Goal: Task Accomplishment & Management: Use online tool/utility

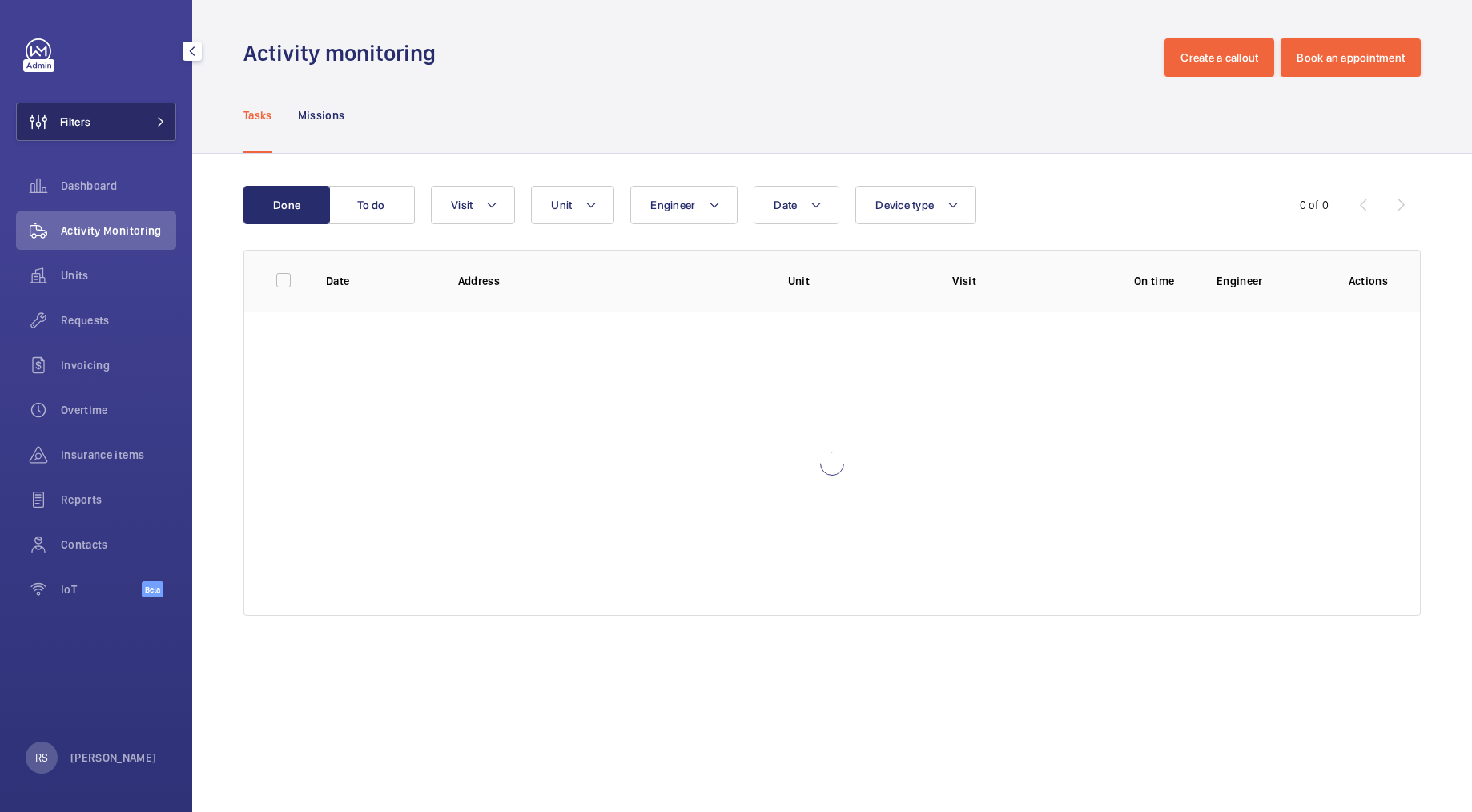
click at [131, 110] on button "Filters" at bounding box center [96, 122] width 160 height 39
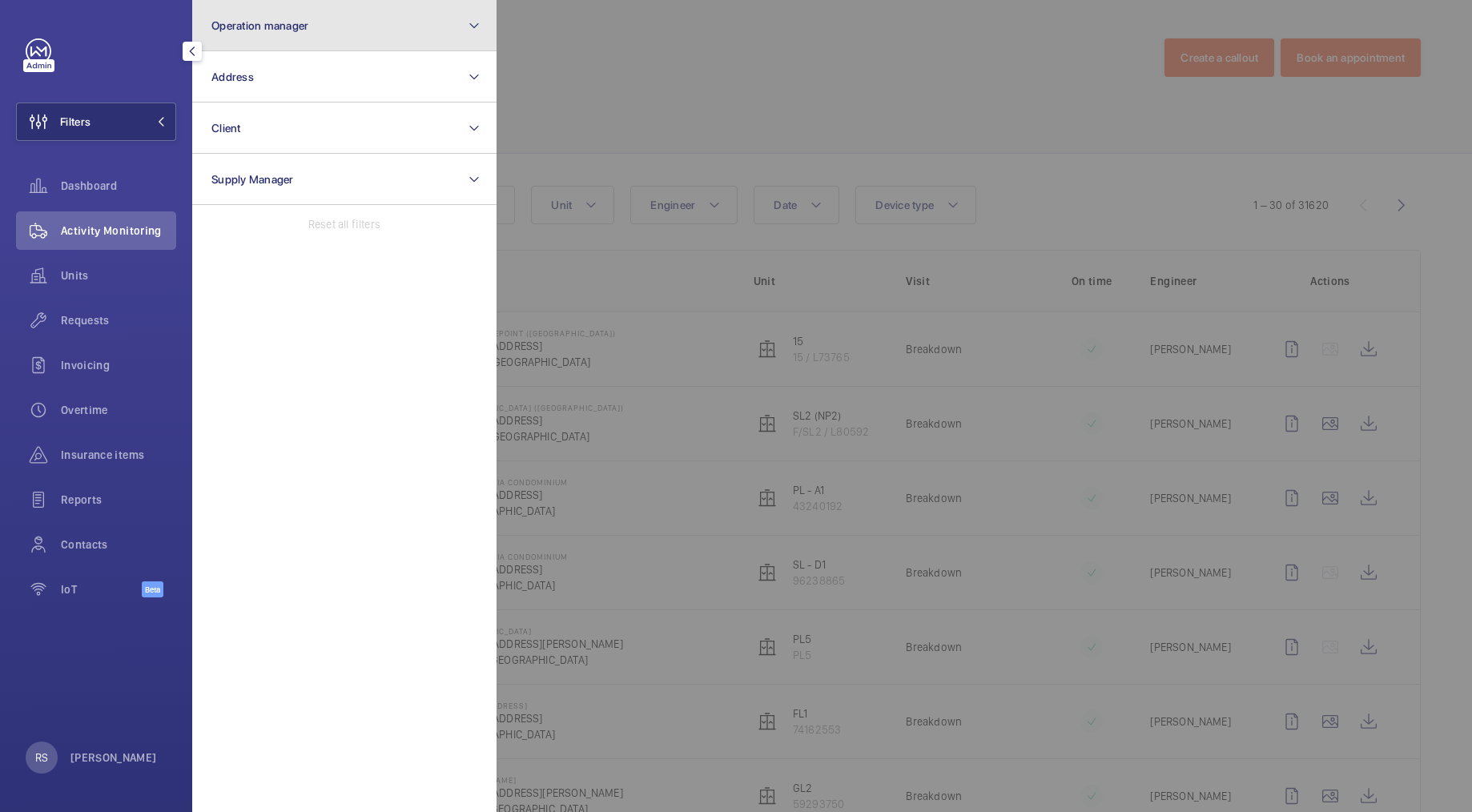
click at [335, 13] on button "Operation manager" at bounding box center [345, 26] width 305 height 52
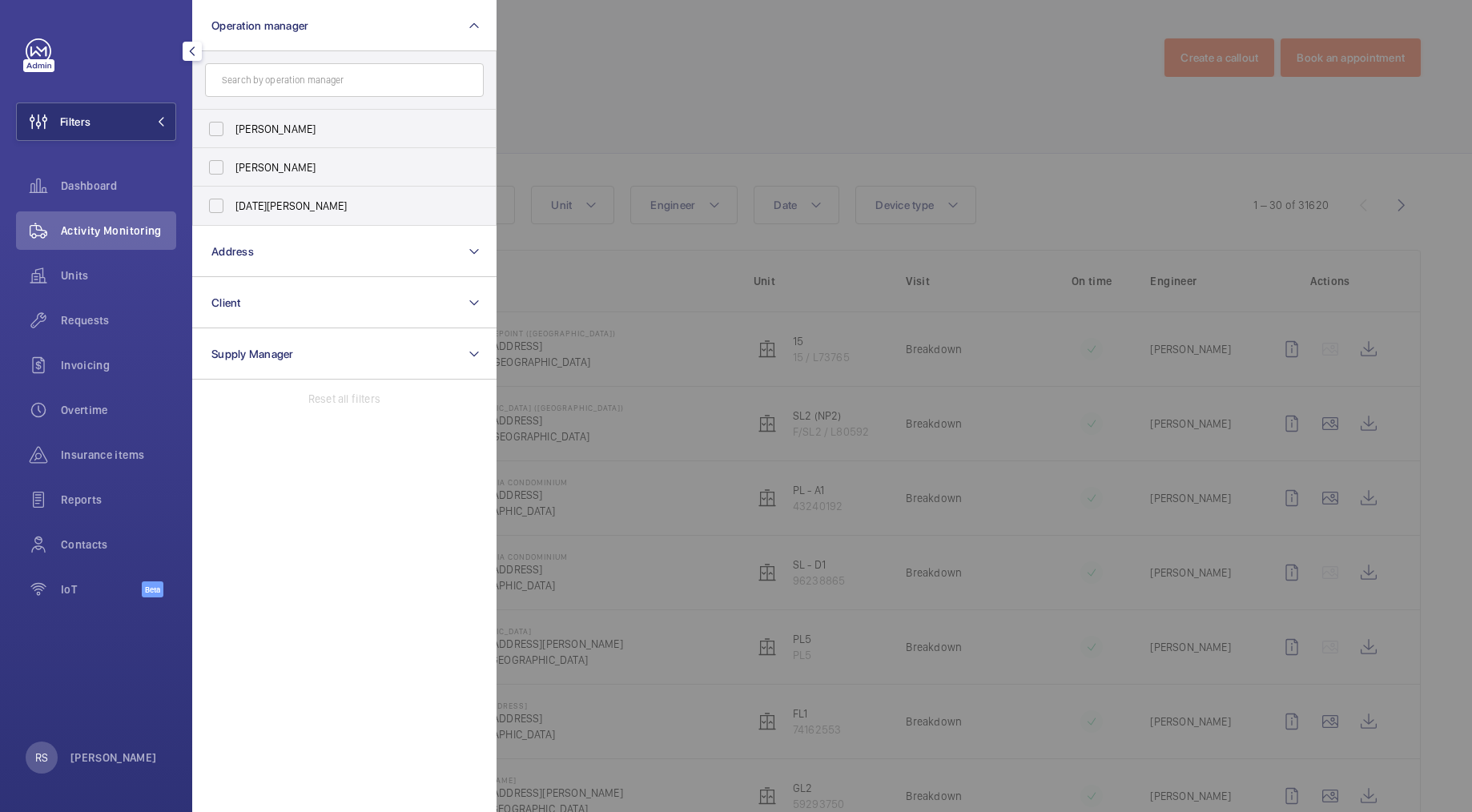
click at [331, 64] on input "text" at bounding box center [345, 81] width 279 height 34
click at [313, 167] on span "[PERSON_NAME]" at bounding box center [345, 168] width 220 height 16
click at [232, 167] on input "[PERSON_NAME]" at bounding box center [217, 168] width 32 height 32
checkbox input "true"
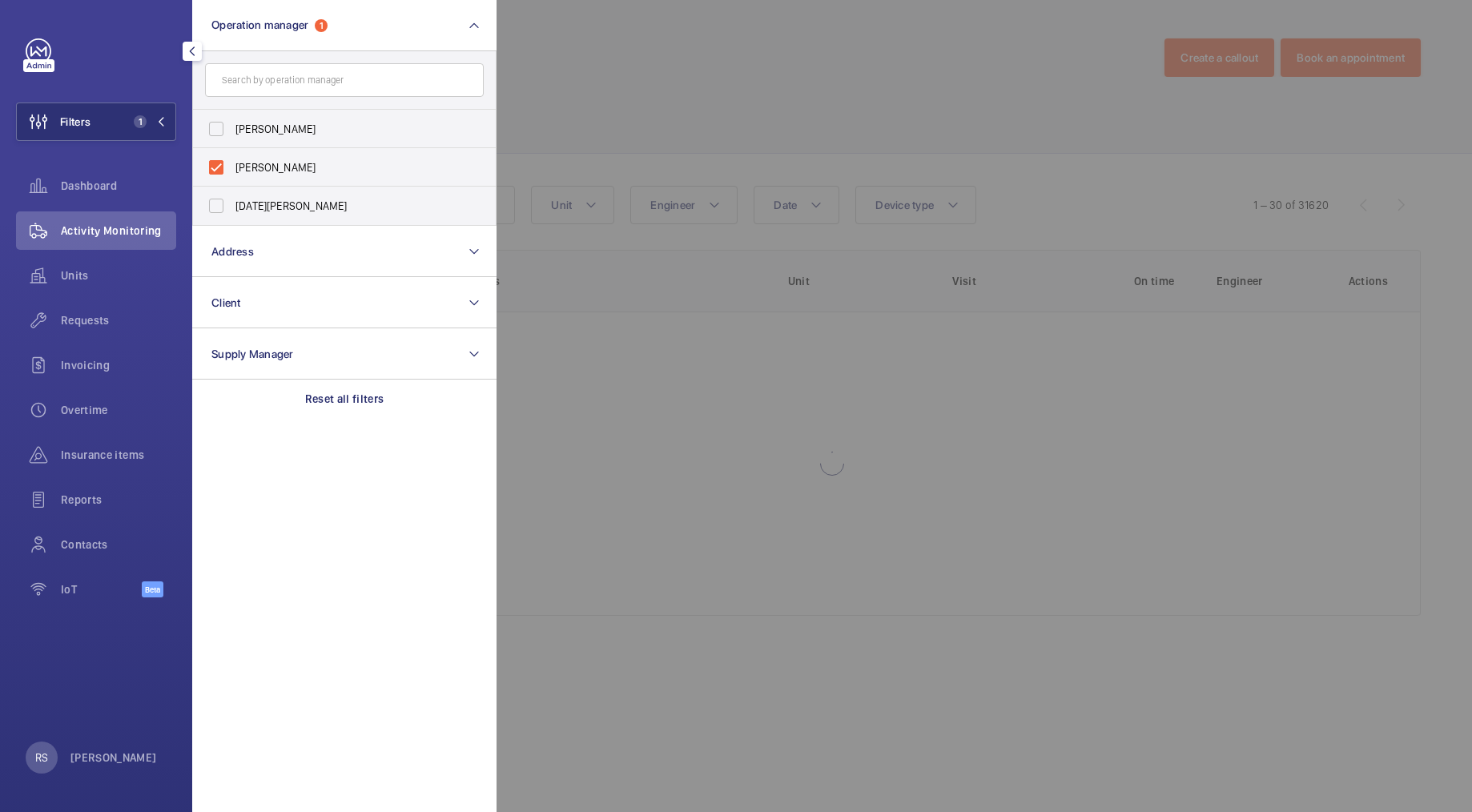
click at [578, 108] on div at bounding box center [1232, 406] width 1472 height 812
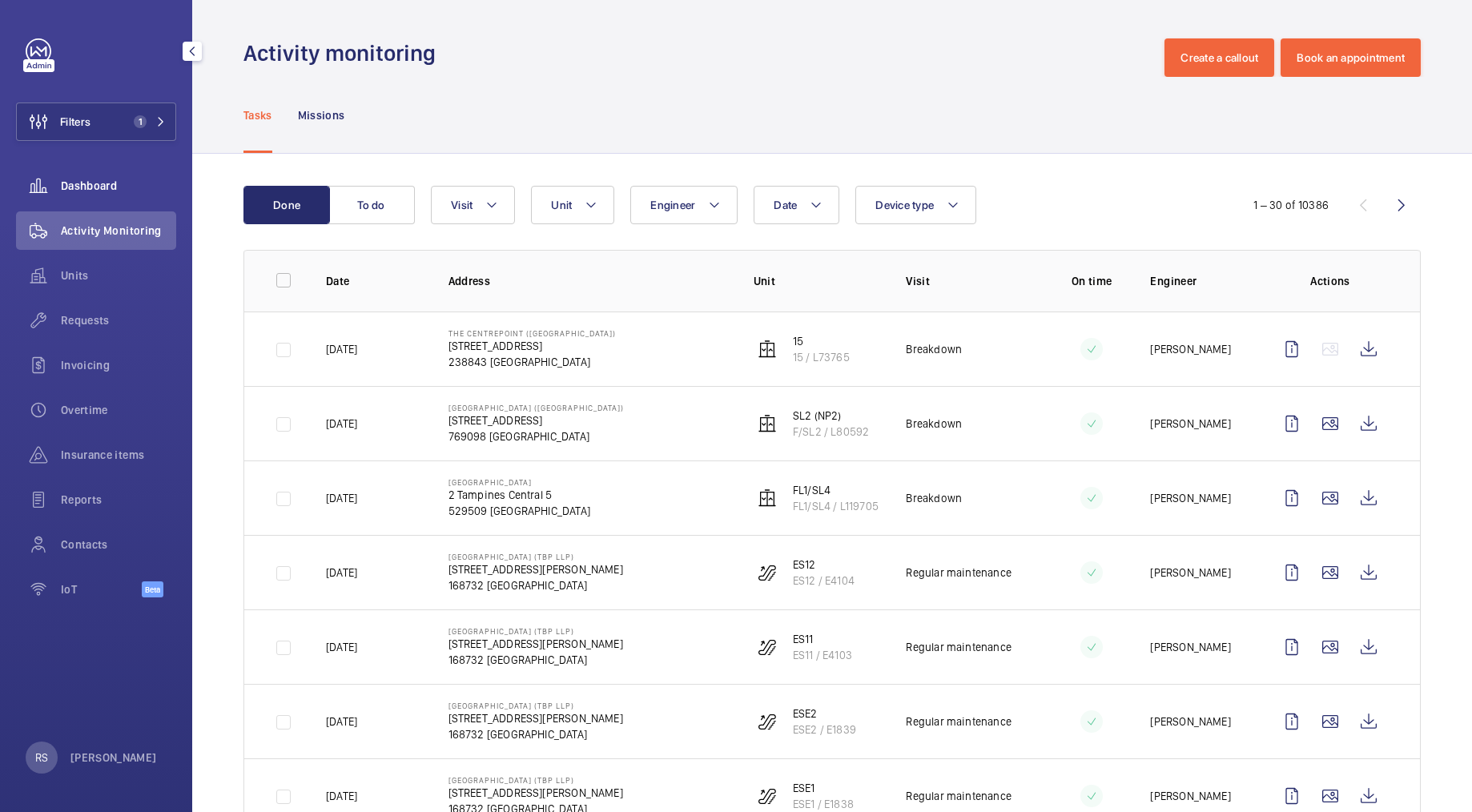
click at [114, 181] on span "Dashboard" at bounding box center [118, 186] width 115 height 16
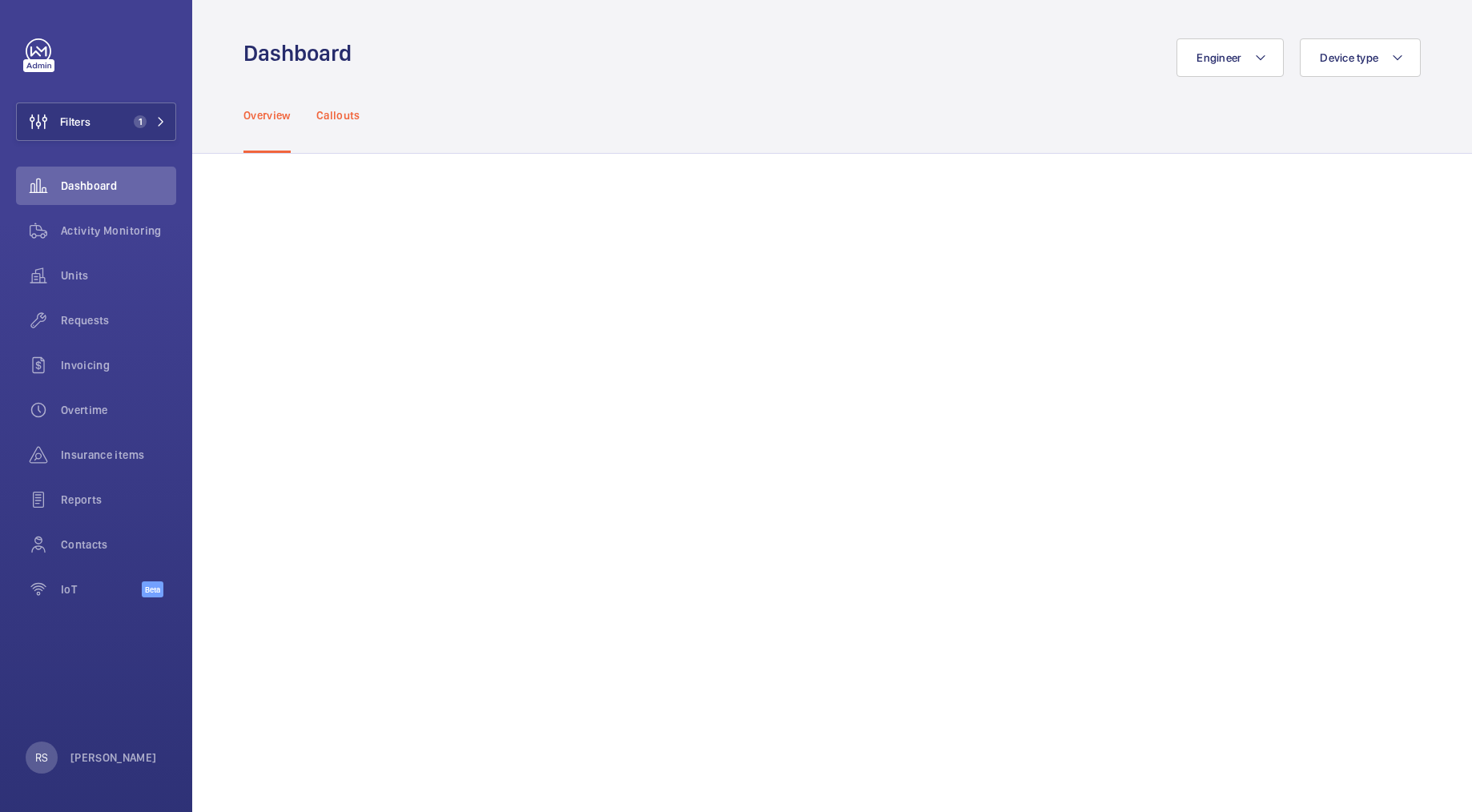
click at [350, 111] on p "Callouts" at bounding box center [338, 115] width 44 height 16
click at [655, 142] on div "Overview Callouts" at bounding box center [831, 114] width 1177 height 76
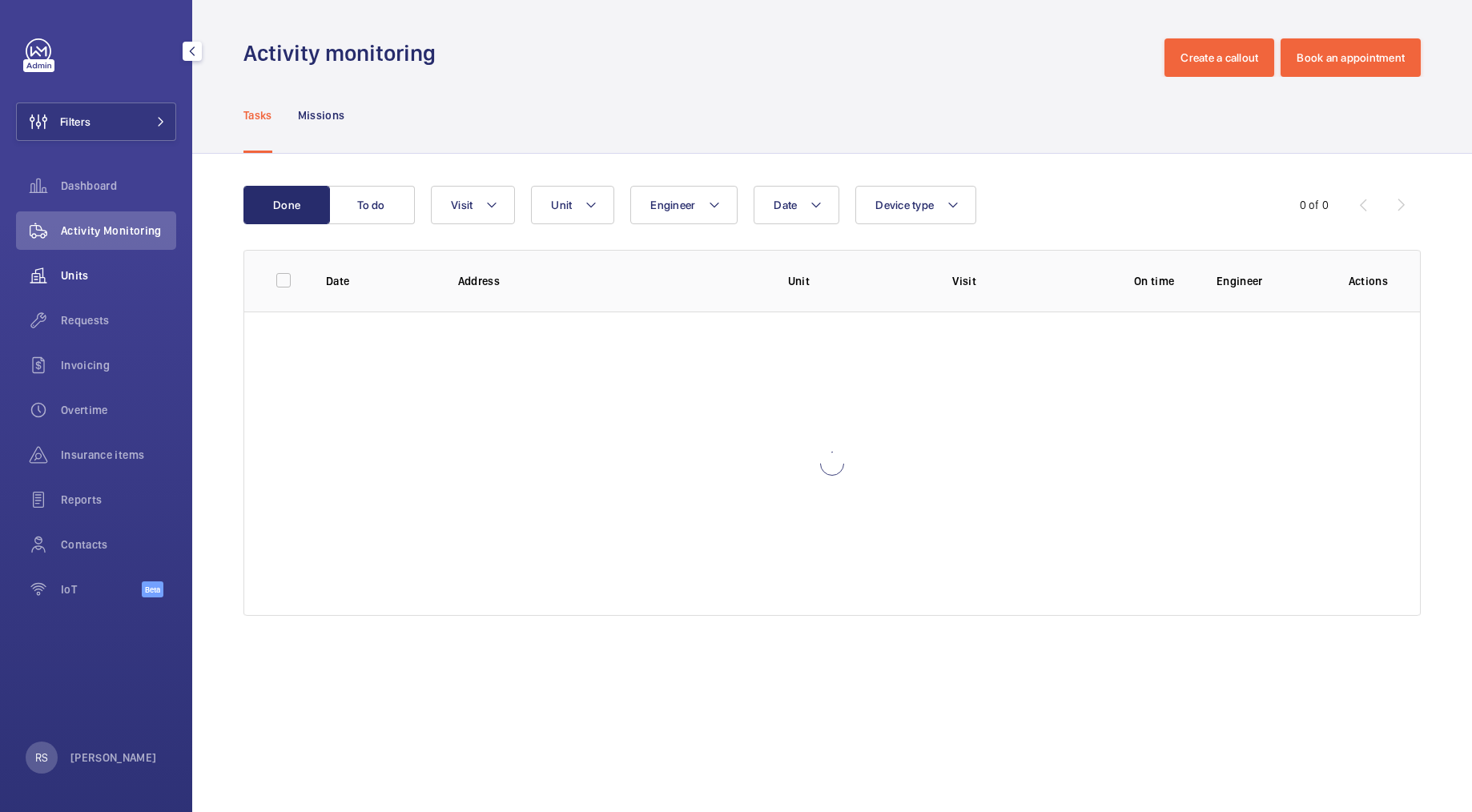
click at [89, 268] on span "Units" at bounding box center [118, 276] width 115 height 16
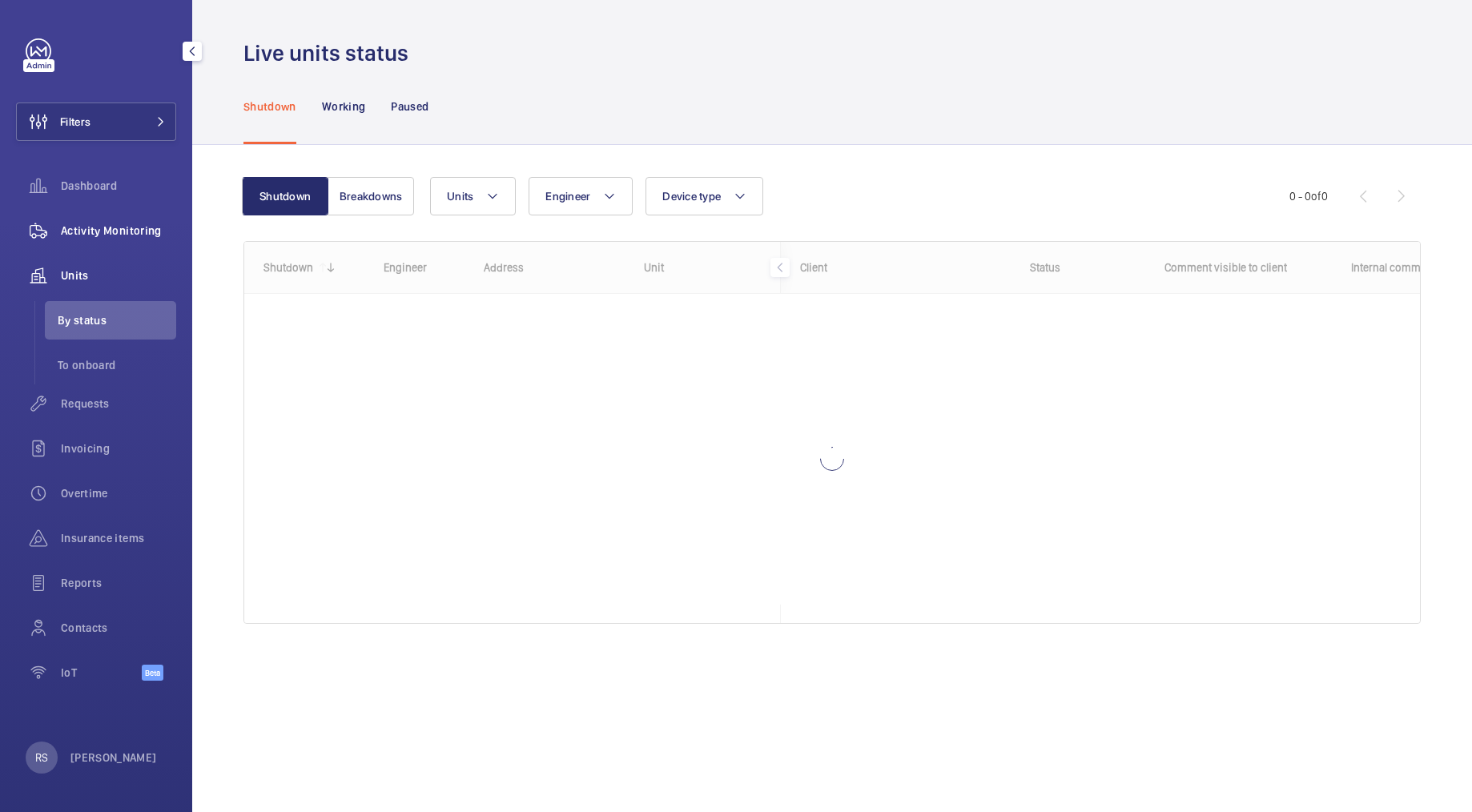
click at [96, 220] on div "Activity Monitoring" at bounding box center [96, 230] width 160 height 39
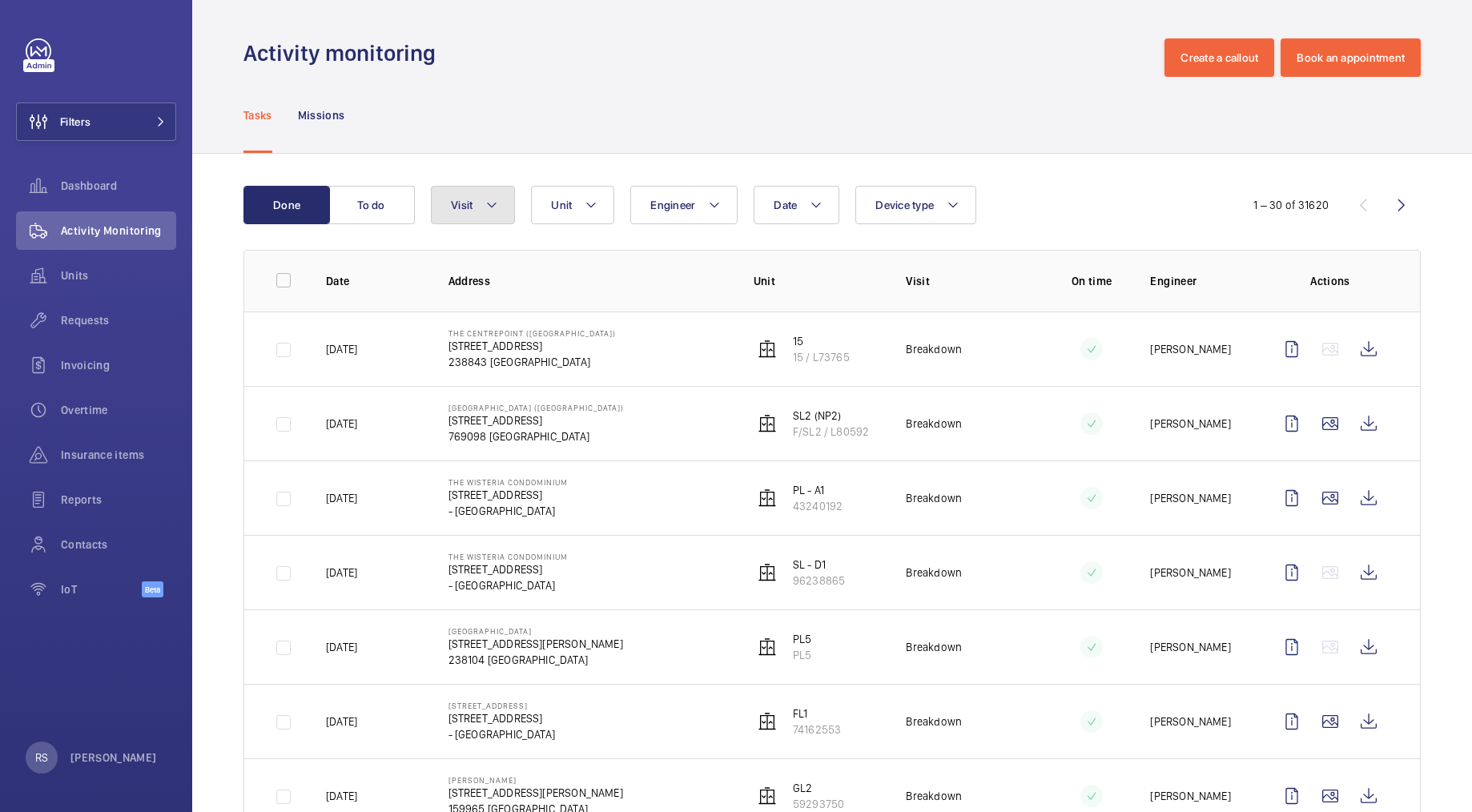
click at [483, 205] on button "Visit" at bounding box center [473, 205] width 84 height 39
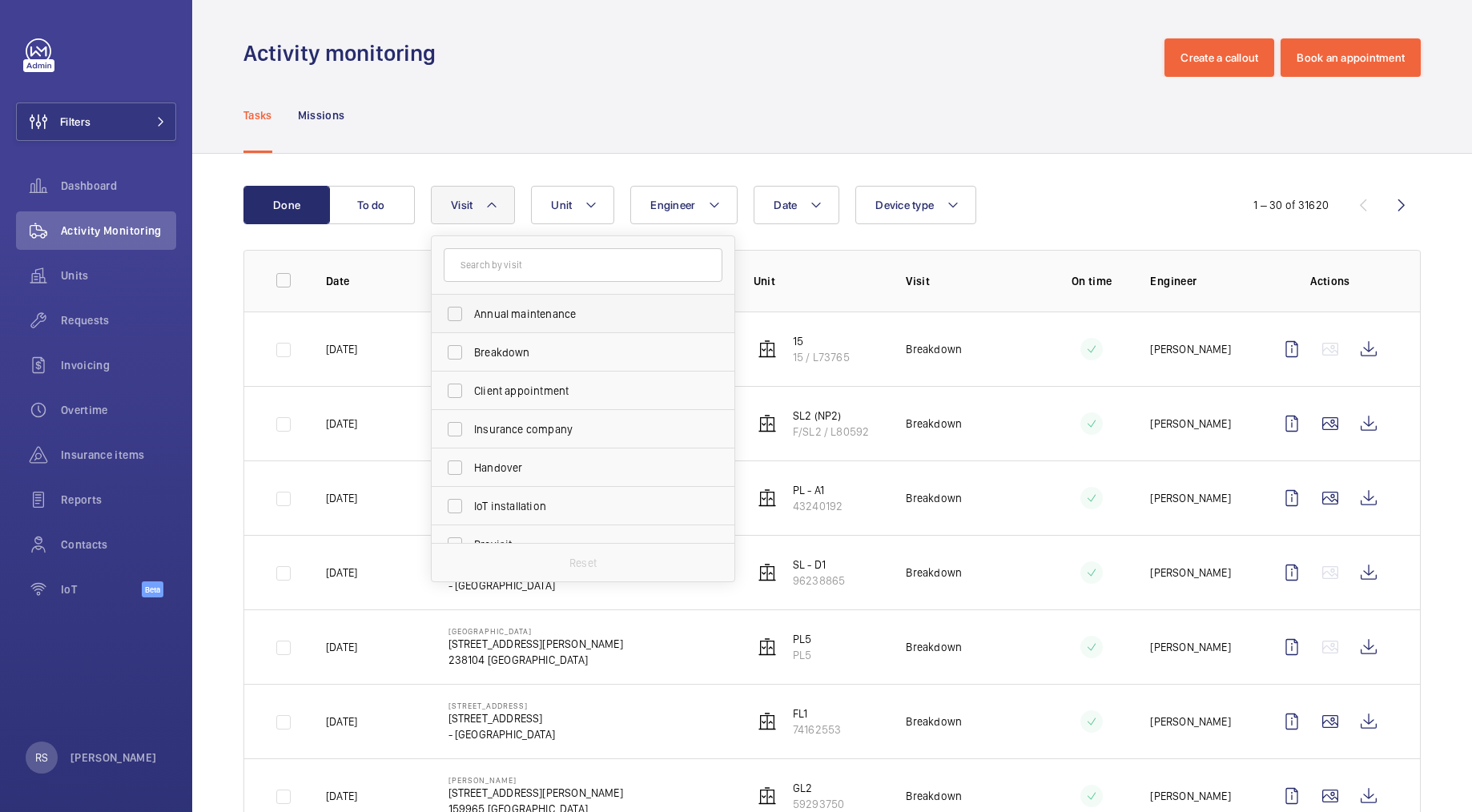
click at [500, 310] on span "Annual maintenance" at bounding box center [584, 314] width 220 height 16
click at [471, 310] on input "Annual maintenance" at bounding box center [455, 314] width 32 height 32
checkbox input "true"
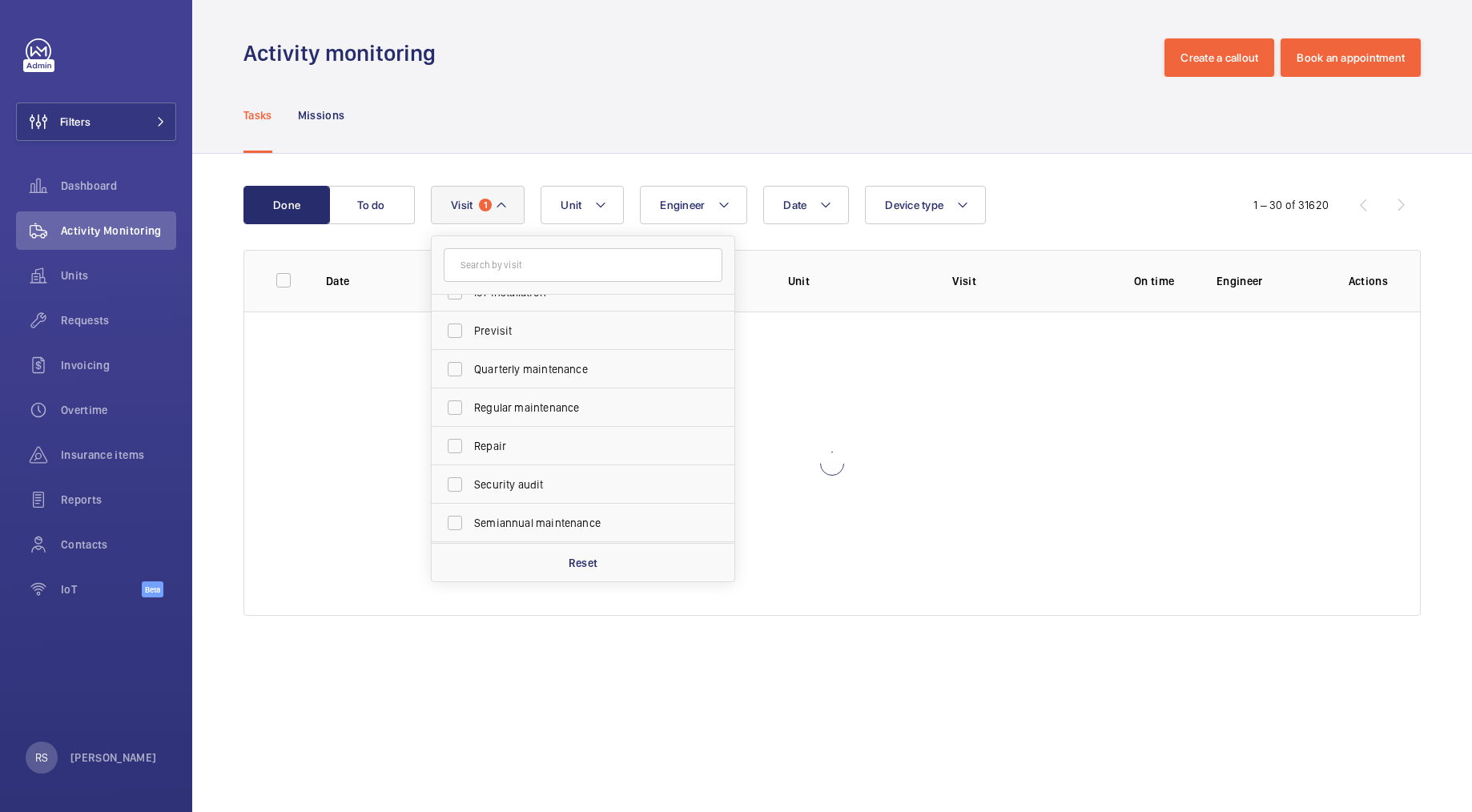
scroll to position [240, 0]
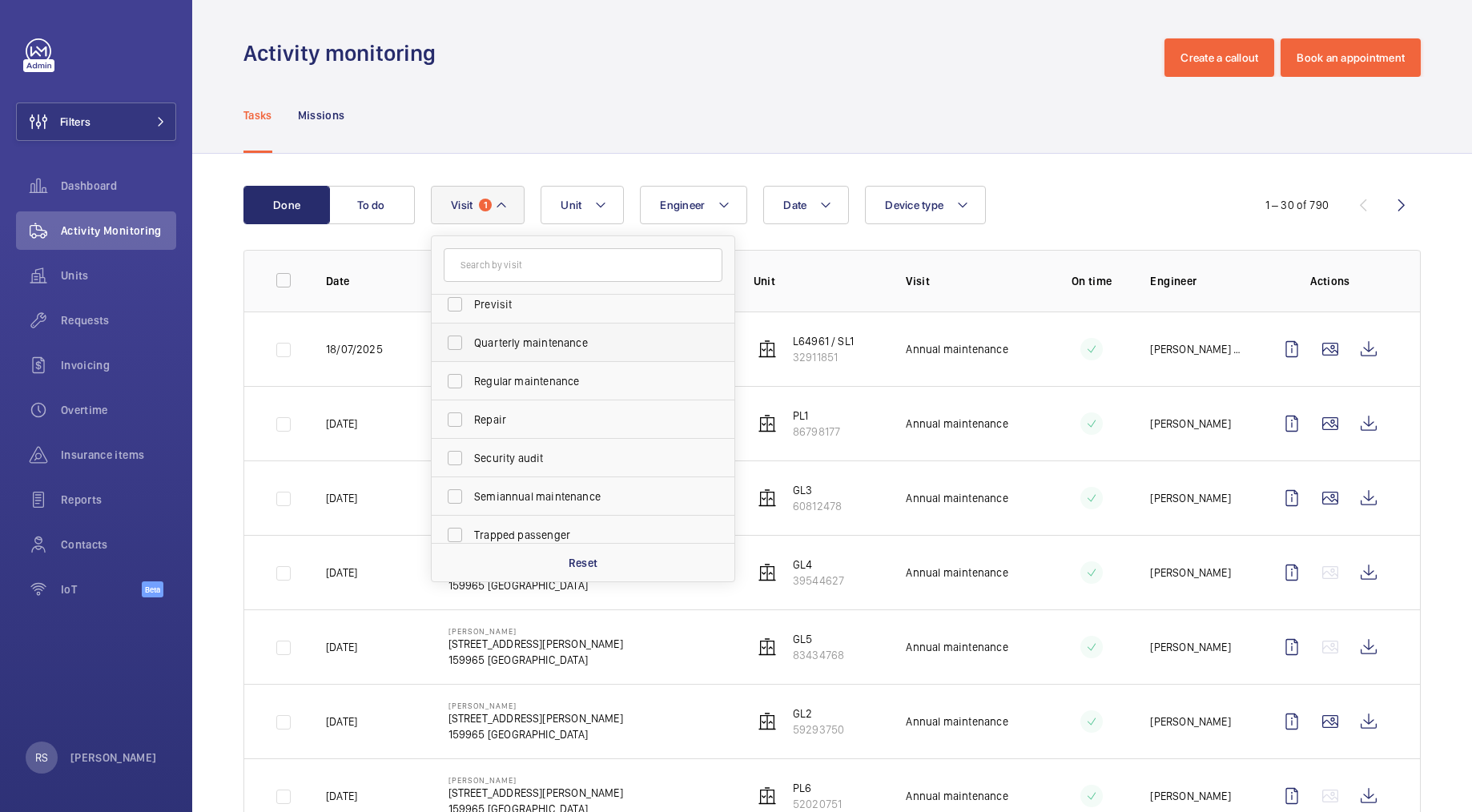
click at [504, 342] on span "Quarterly maintenance" at bounding box center [584, 343] width 220 height 16
click at [471, 342] on input "Quarterly maintenance" at bounding box center [455, 343] width 32 height 32
checkbox input "true"
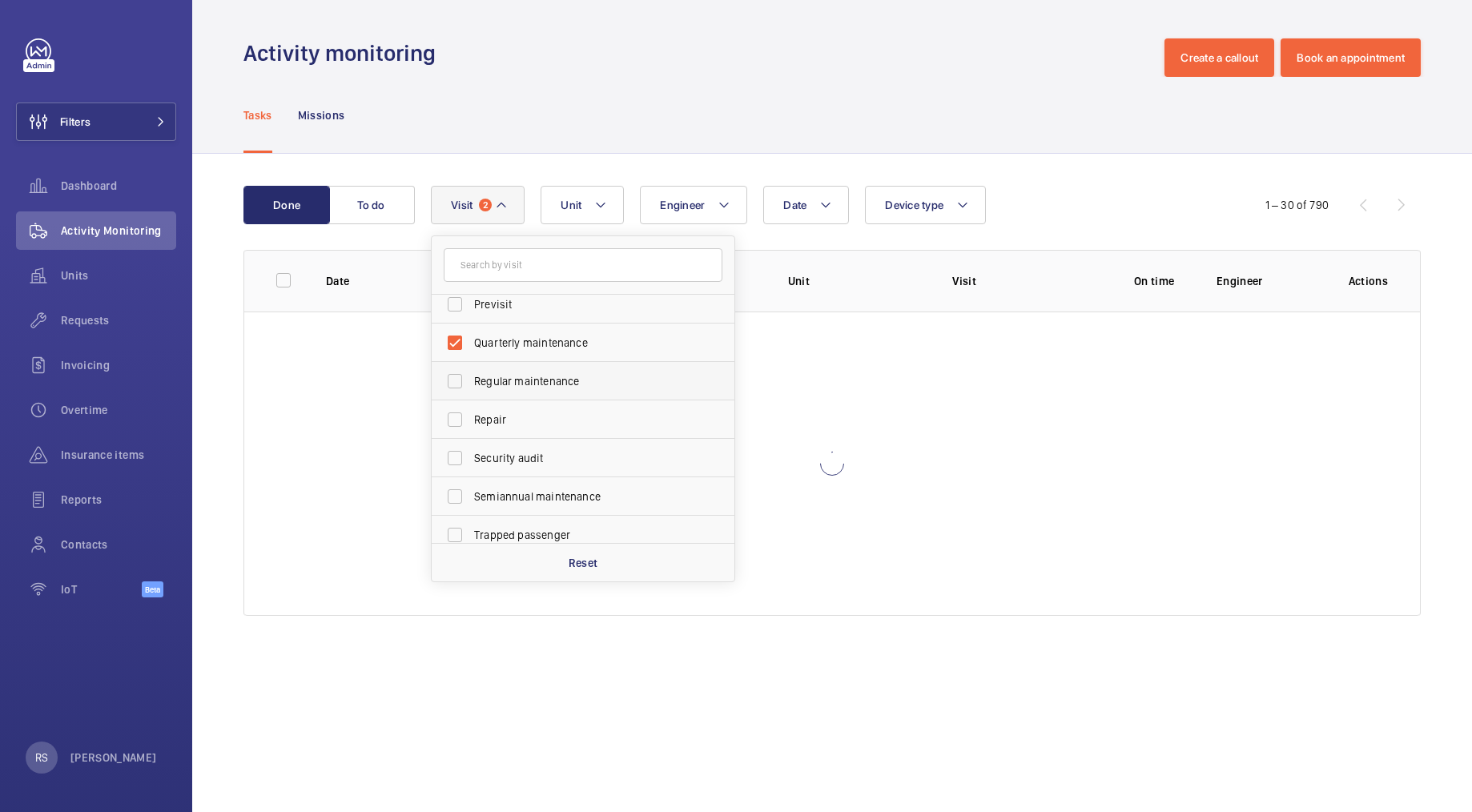
click at [513, 387] on span "Regular maintenance" at bounding box center [584, 381] width 220 height 16
click at [471, 387] on input "Regular maintenance" at bounding box center [455, 381] width 32 height 32
checkbox input "true"
click at [507, 504] on label "Semiannual maintenance" at bounding box center [571, 497] width 279 height 39
click at [471, 504] on input "Semiannual maintenance" at bounding box center [455, 496] width 32 height 32
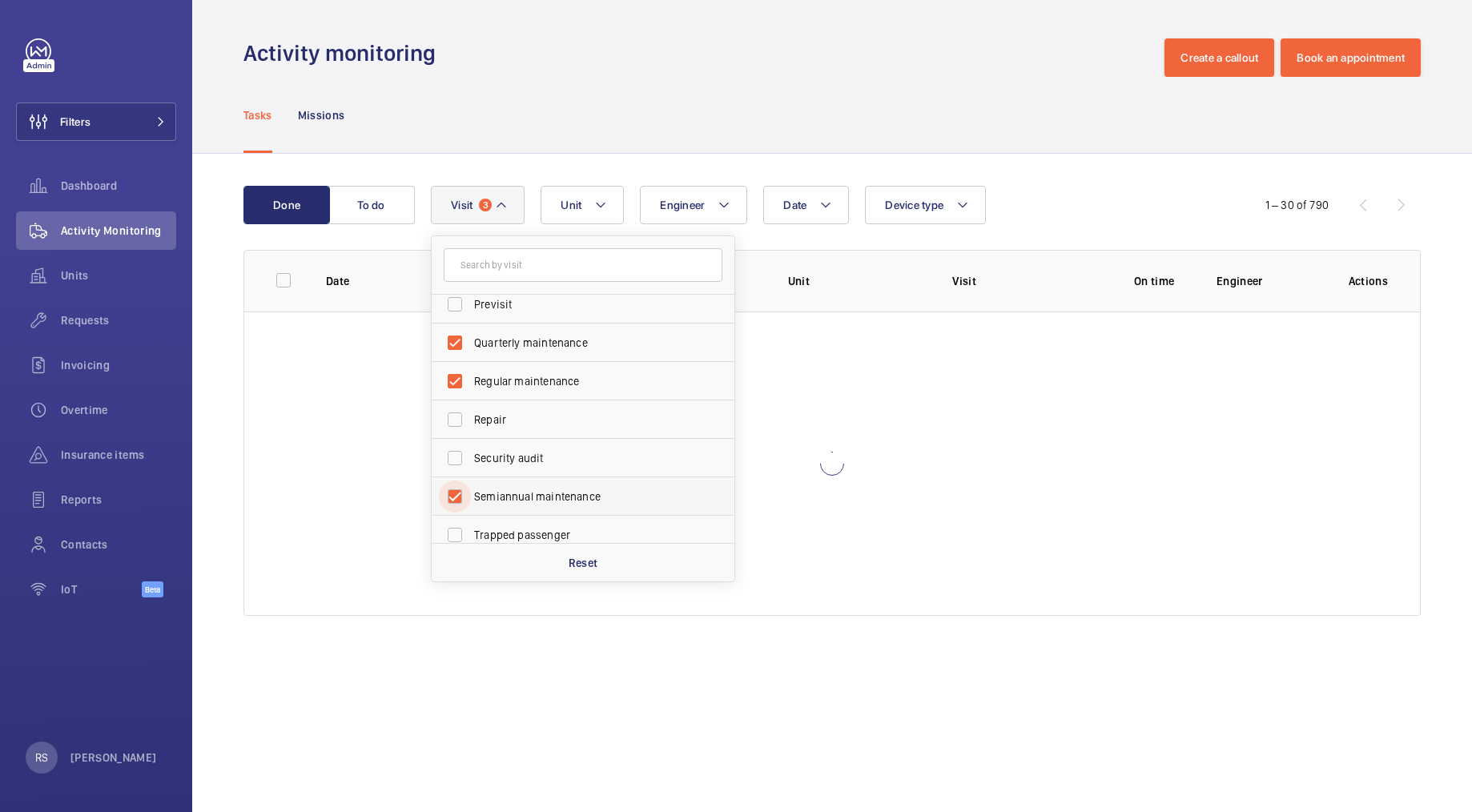
checkbox input "true"
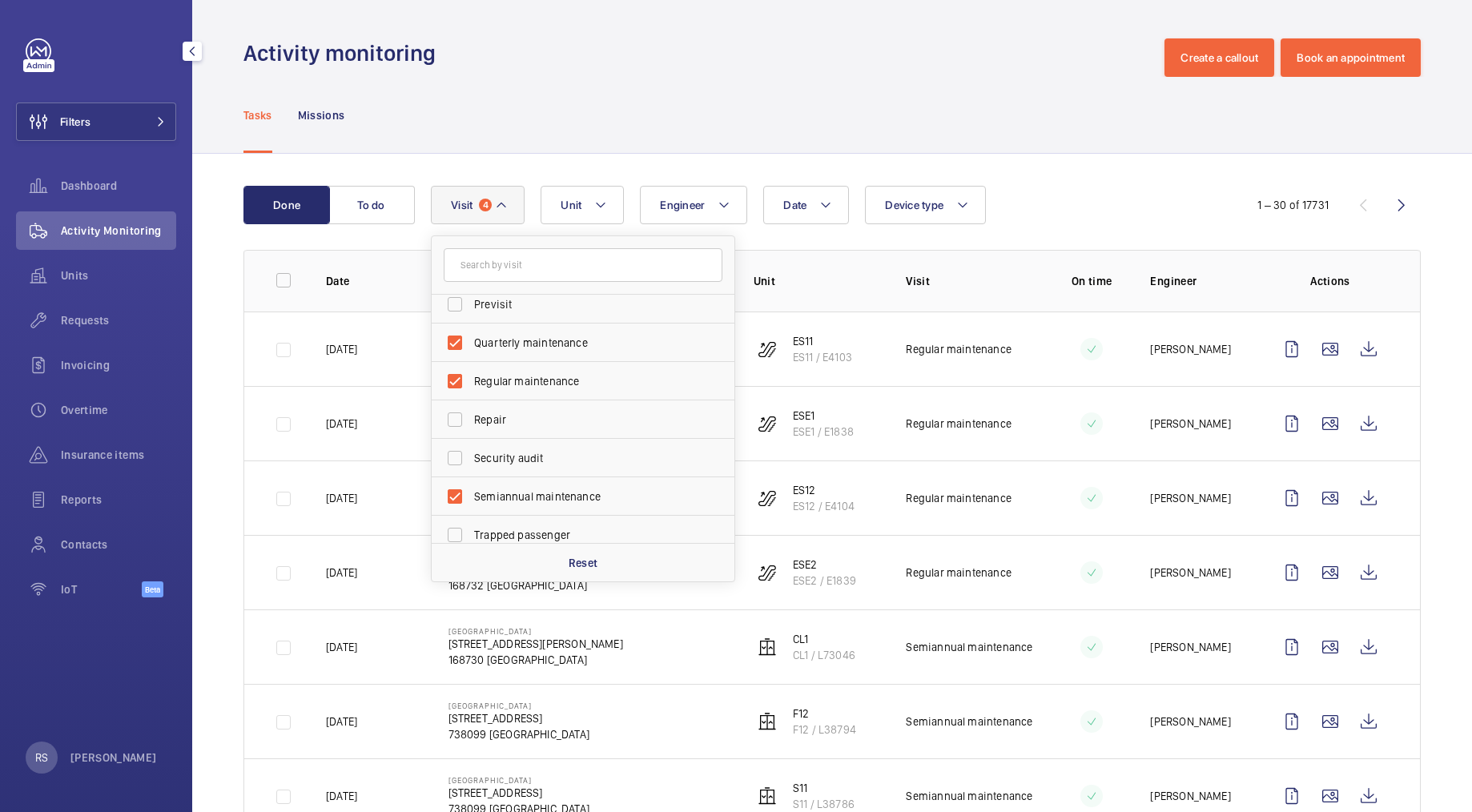
click at [187, 118] on div "Filters Dashboard Activity Monitoring Units Requests Invoicing Overtime Insuran…" at bounding box center [96, 406] width 193 height 812
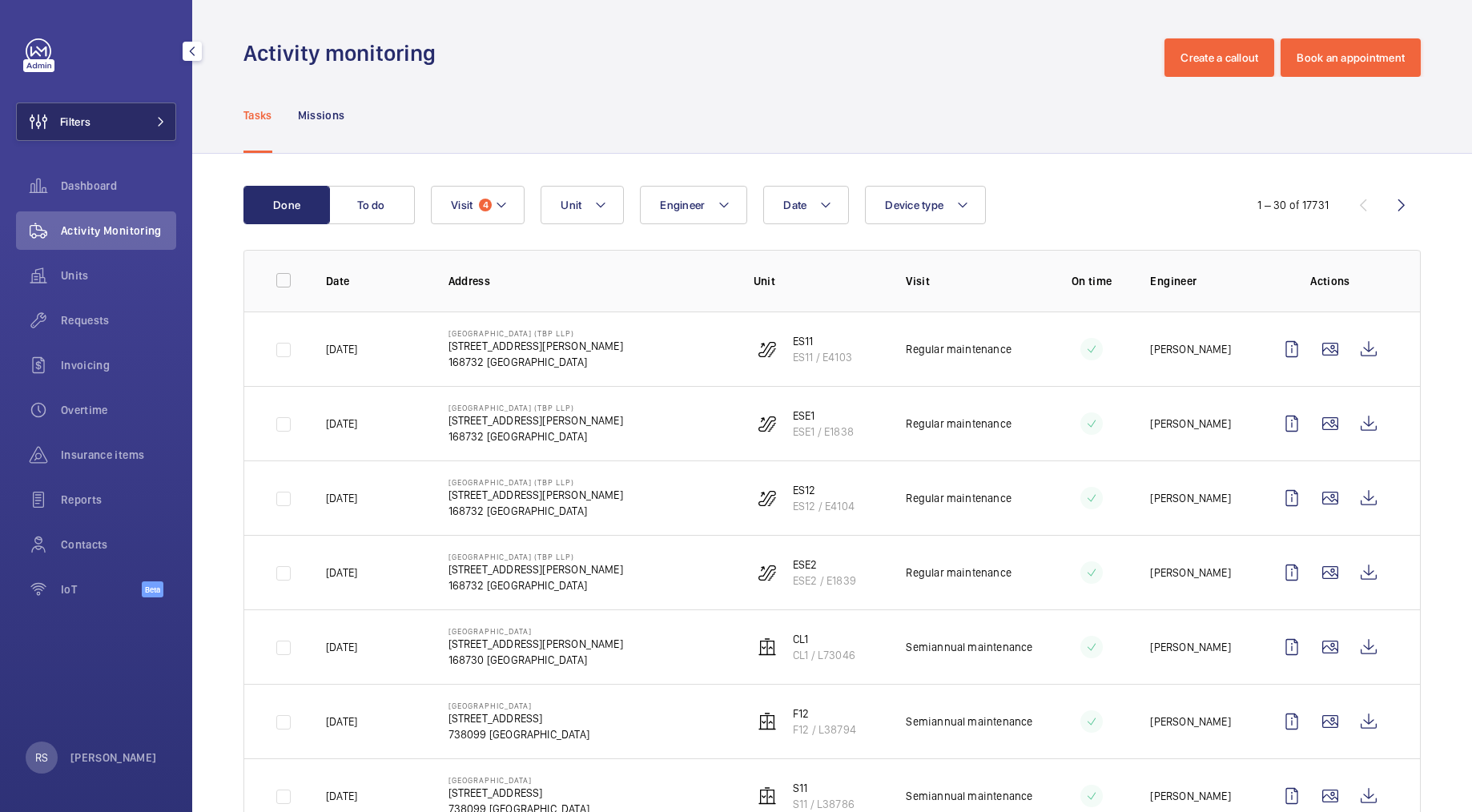
click at [164, 116] on button "Filters" at bounding box center [96, 122] width 160 height 39
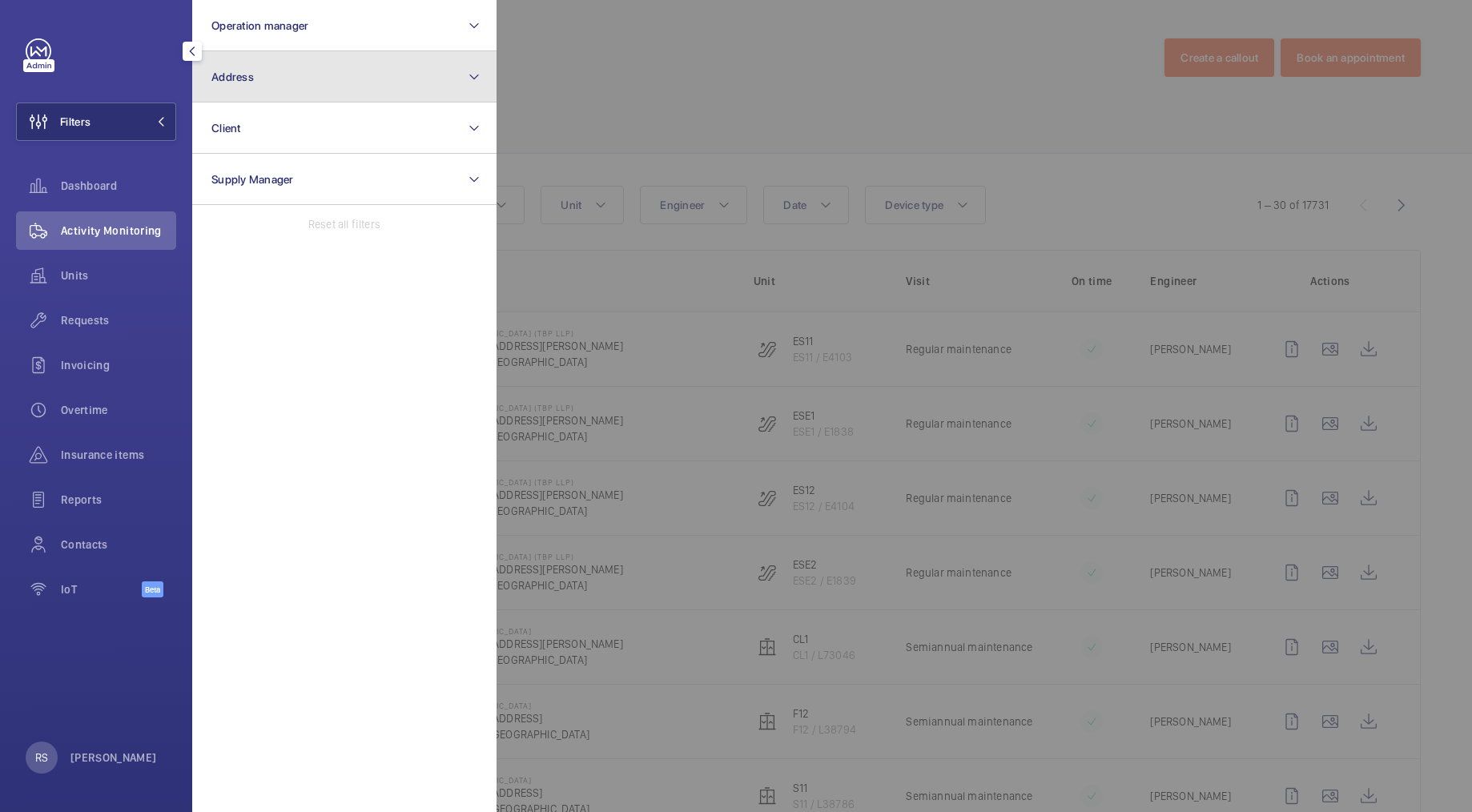
click at [290, 86] on button "Address" at bounding box center [345, 77] width 305 height 52
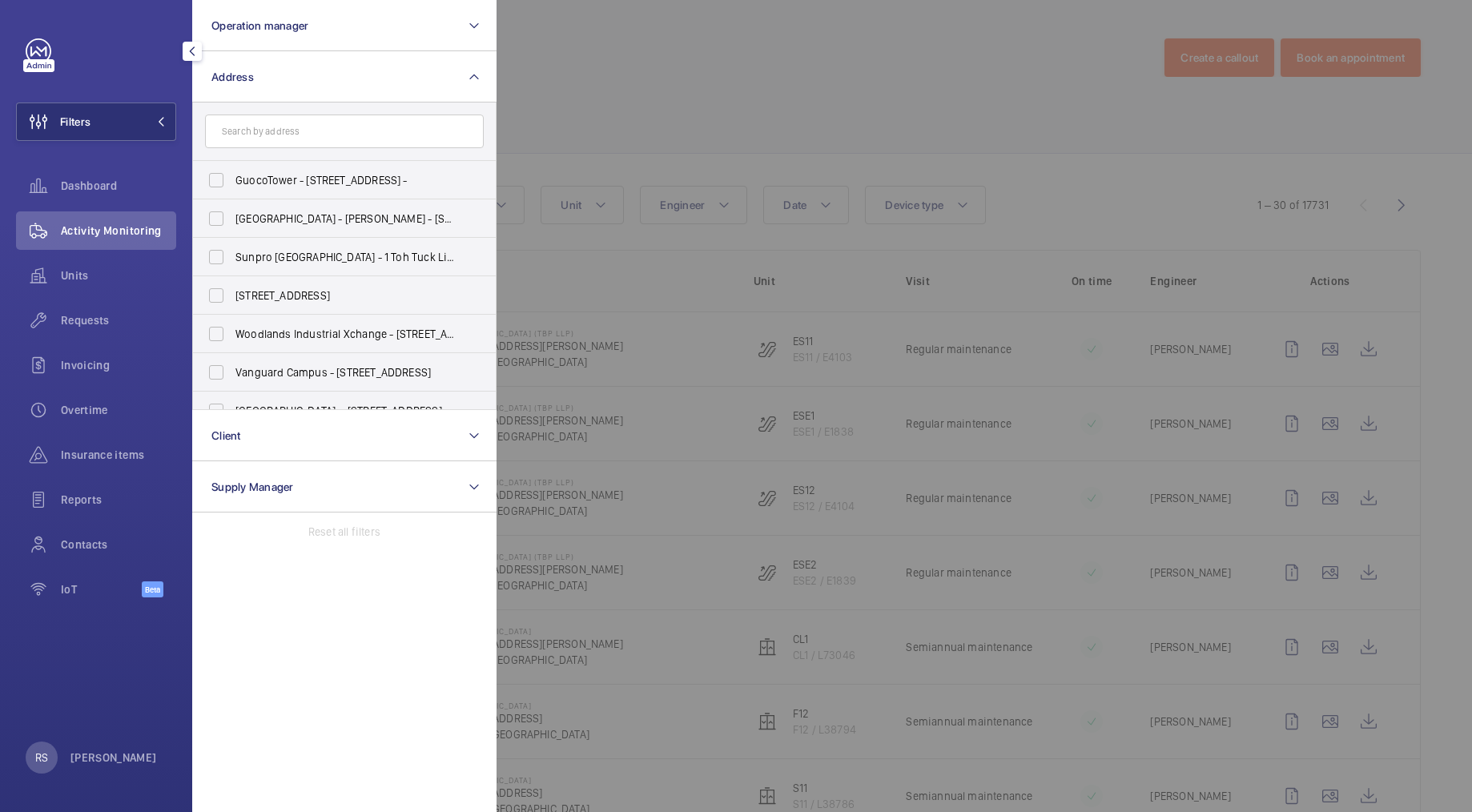
click at [296, 130] on input "text" at bounding box center [345, 131] width 279 height 34
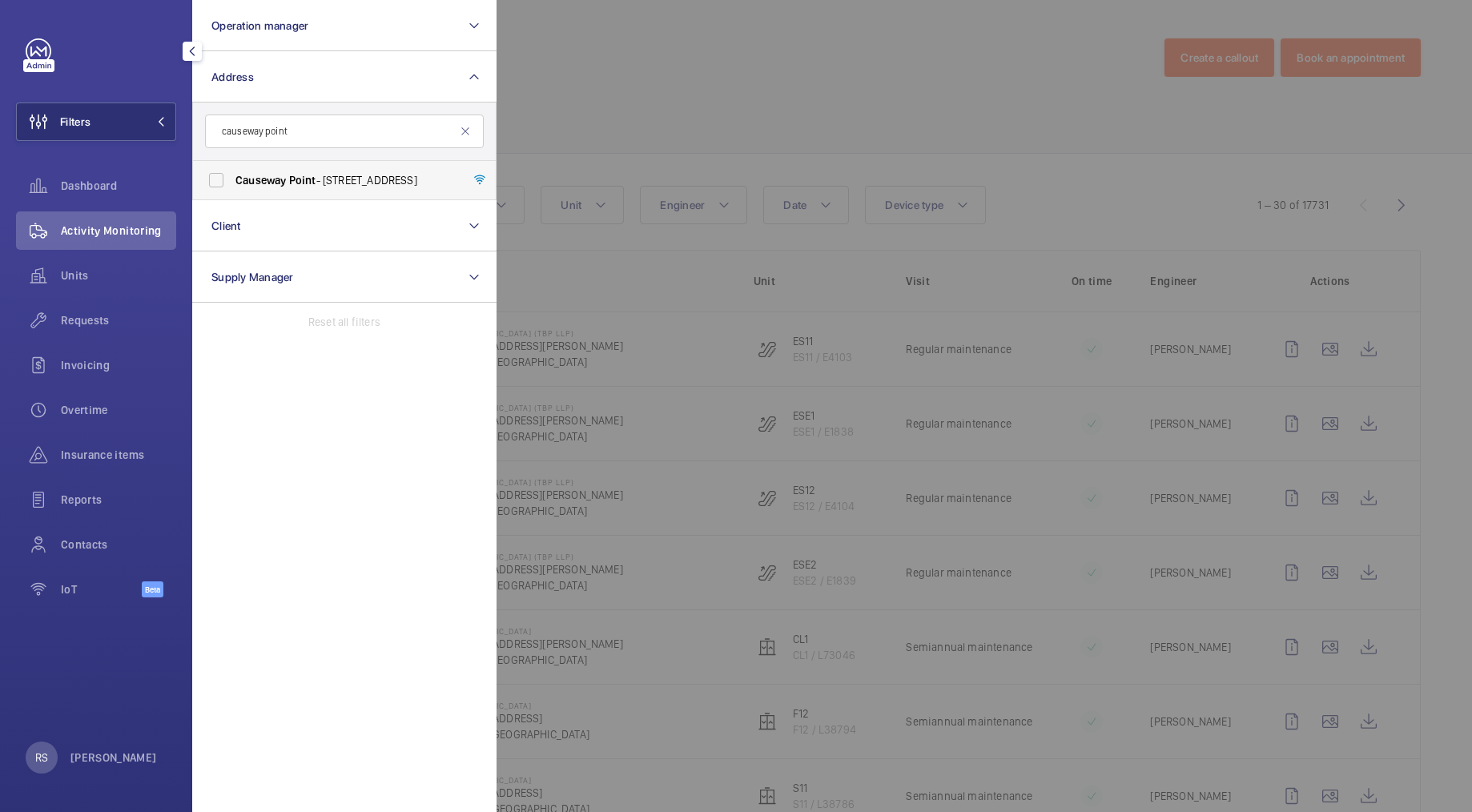
type input "causeway point"
click at [287, 180] on span "[GEOGRAPHIC_DATA] - [STREET_ADDRESS]" at bounding box center [345, 180] width 220 height 16
click at [232, 180] on input "[GEOGRAPHIC_DATA] - [STREET_ADDRESS]" at bounding box center [217, 180] width 32 height 32
checkbox input "true"
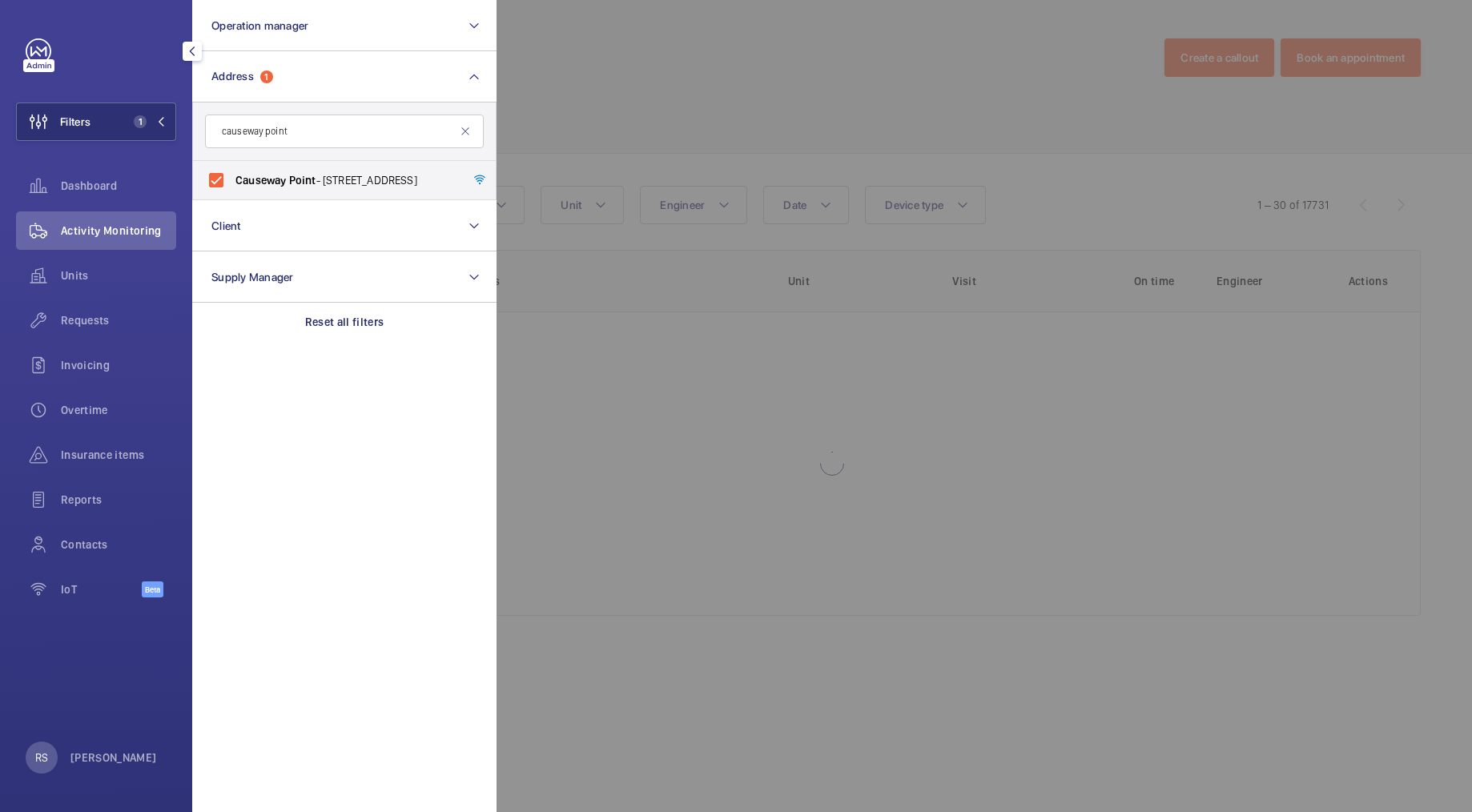
click at [619, 115] on div at bounding box center [1232, 406] width 1472 height 812
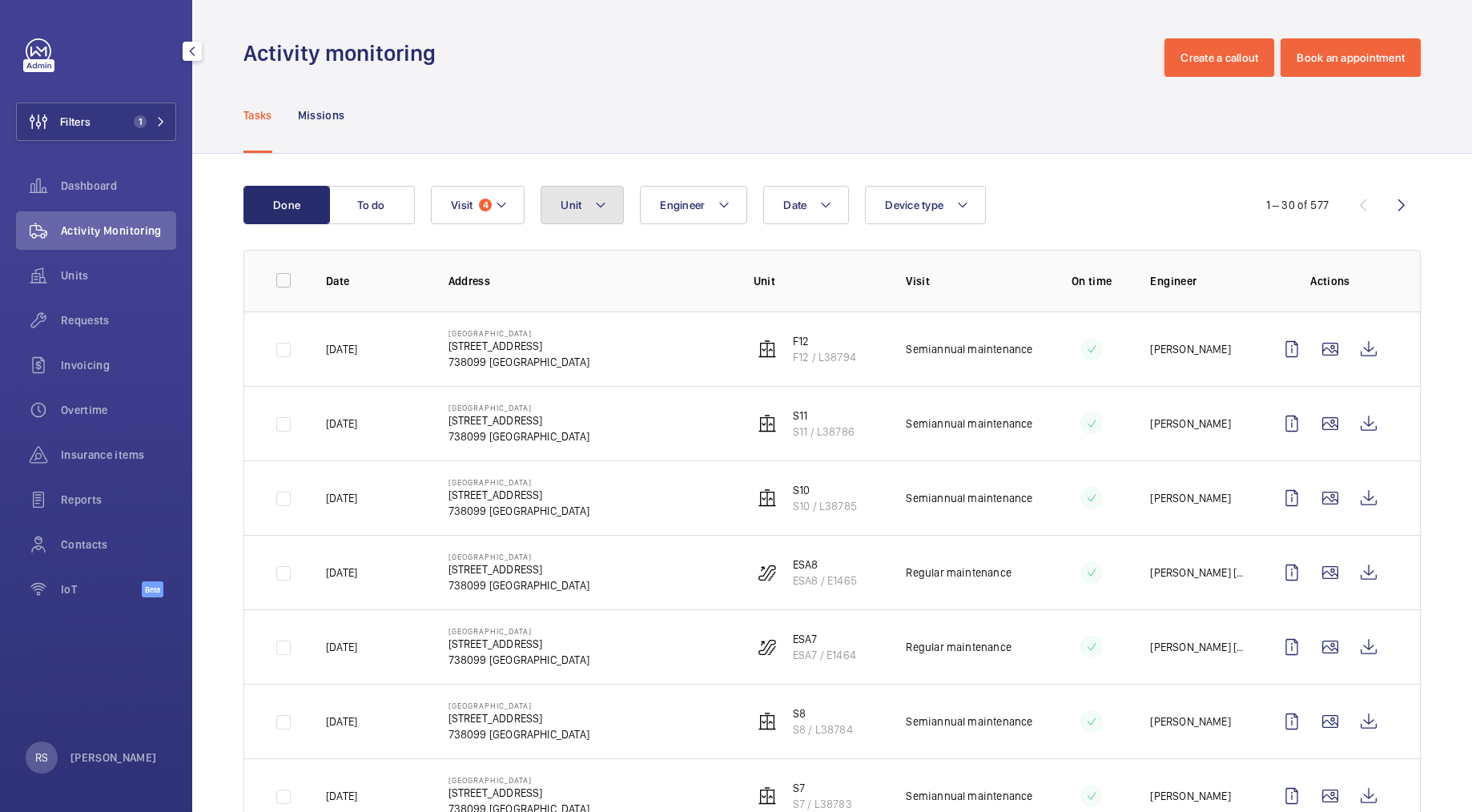
drag, startPoint x: 572, startPoint y: 198, endPoint x: 583, endPoint y: 205, distance: 13.0
click at [578, 201] on button "Unit" at bounding box center [582, 205] width 83 height 39
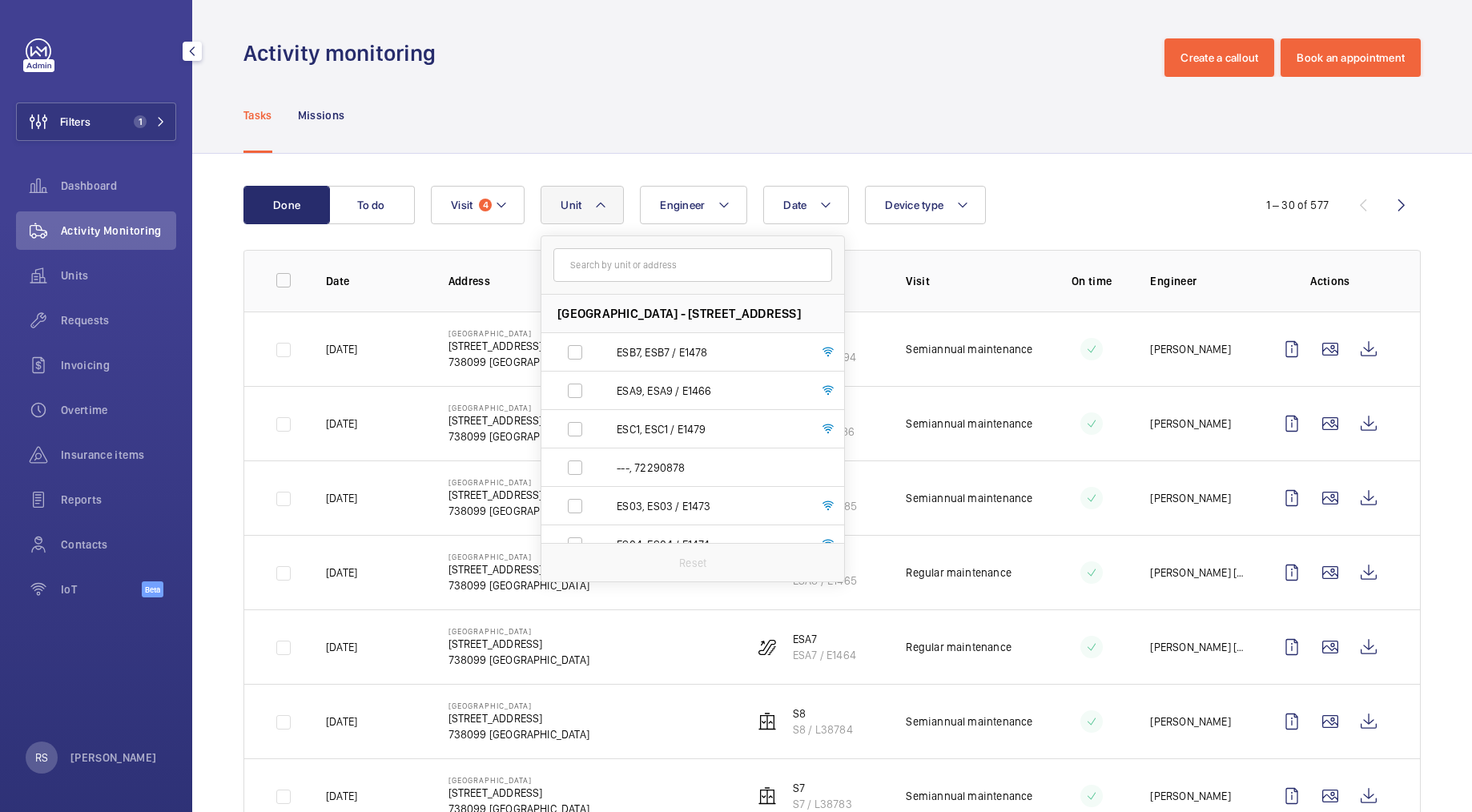
click at [600, 245] on form at bounding box center [693, 265] width 303 height 59
click at [600, 249] on input "text" at bounding box center [693, 265] width 279 height 34
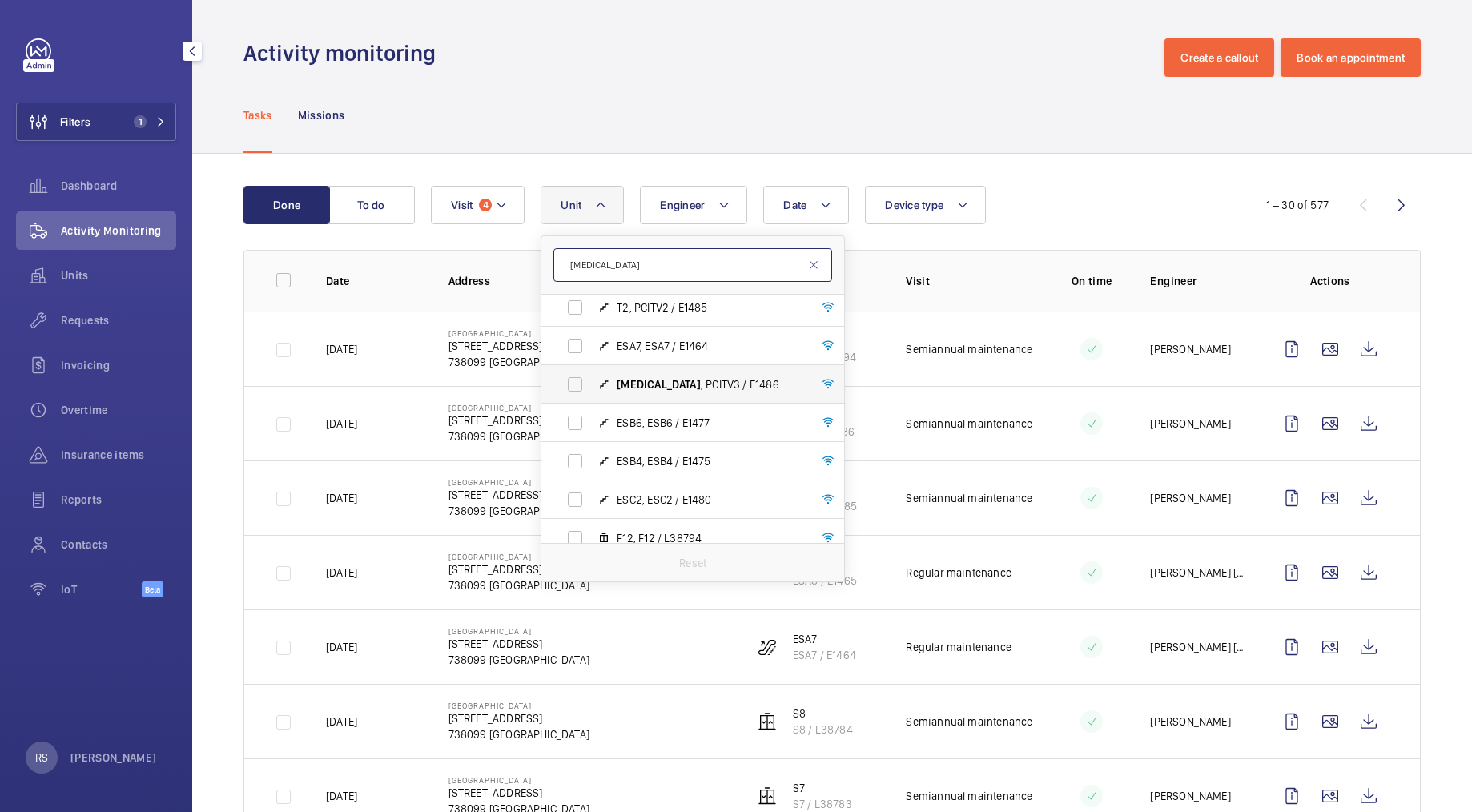
type input "[MEDICAL_DATA]"
click at [670, 387] on span "[MEDICAL_DATA] , PCITV3 / E1486" at bounding box center [710, 384] width 186 height 16
click at [591, 387] on input "[MEDICAL_DATA] , PCITV3 / E1486" at bounding box center [575, 384] width 32 height 32
checkbox input "true"
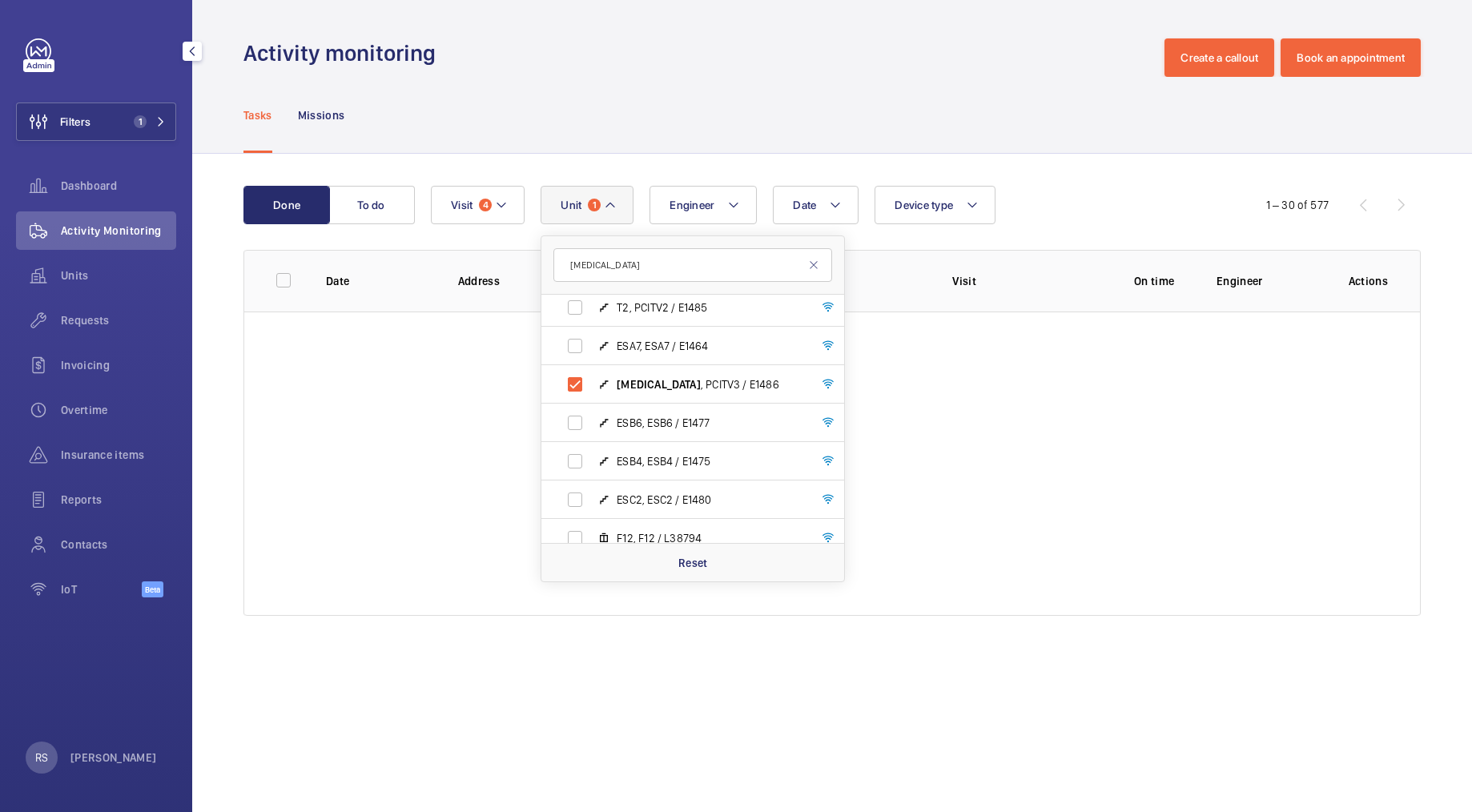
click at [831, 85] on div "Tasks Missions" at bounding box center [831, 114] width 1177 height 76
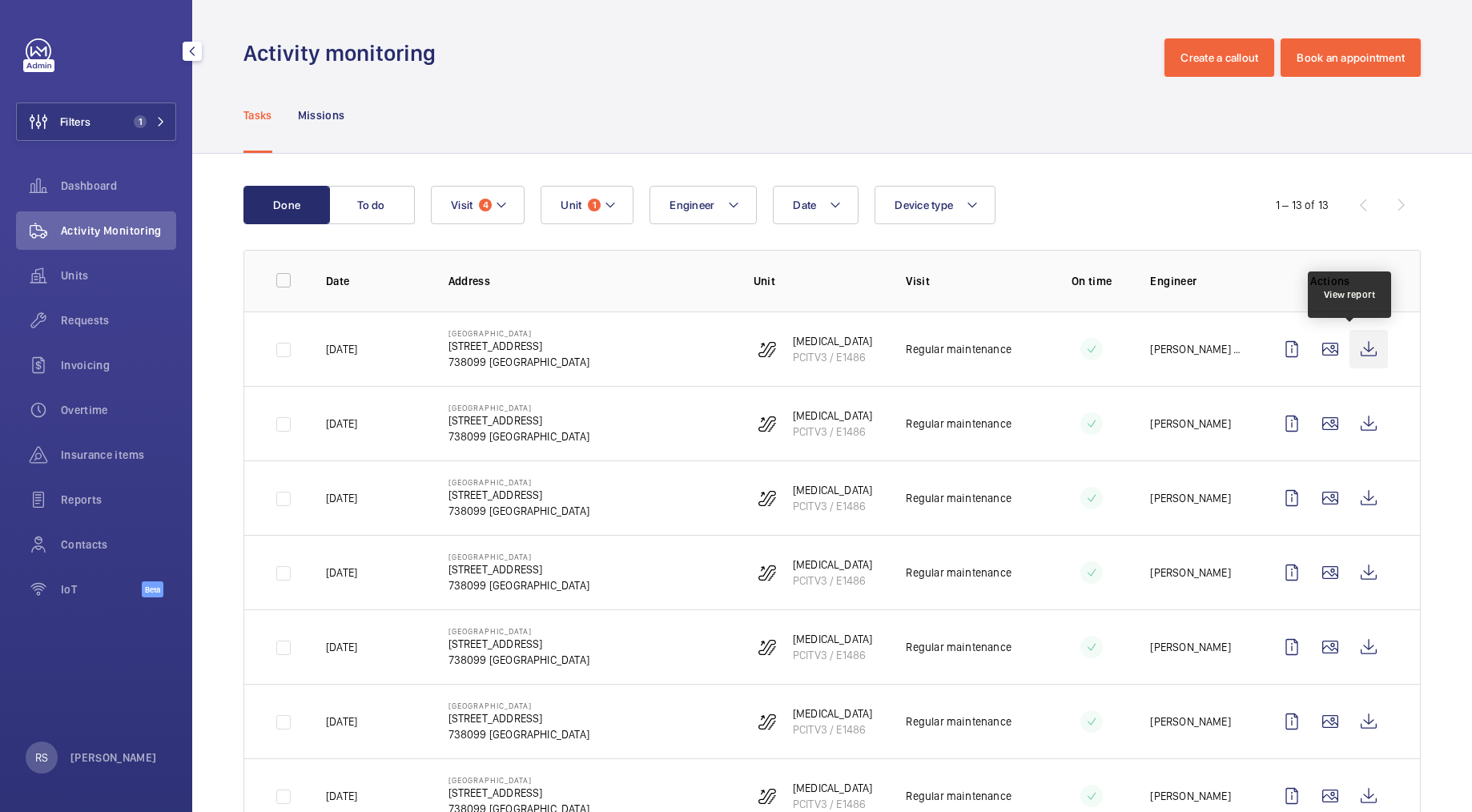
click at [1350, 345] on wm-front-icon-button at bounding box center [1369, 350] width 39 height 39
click at [1356, 354] on wm-front-icon-button at bounding box center [1369, 350] width 39 height 39
